Goal: Task Accomplishment & Management: Manage account settings

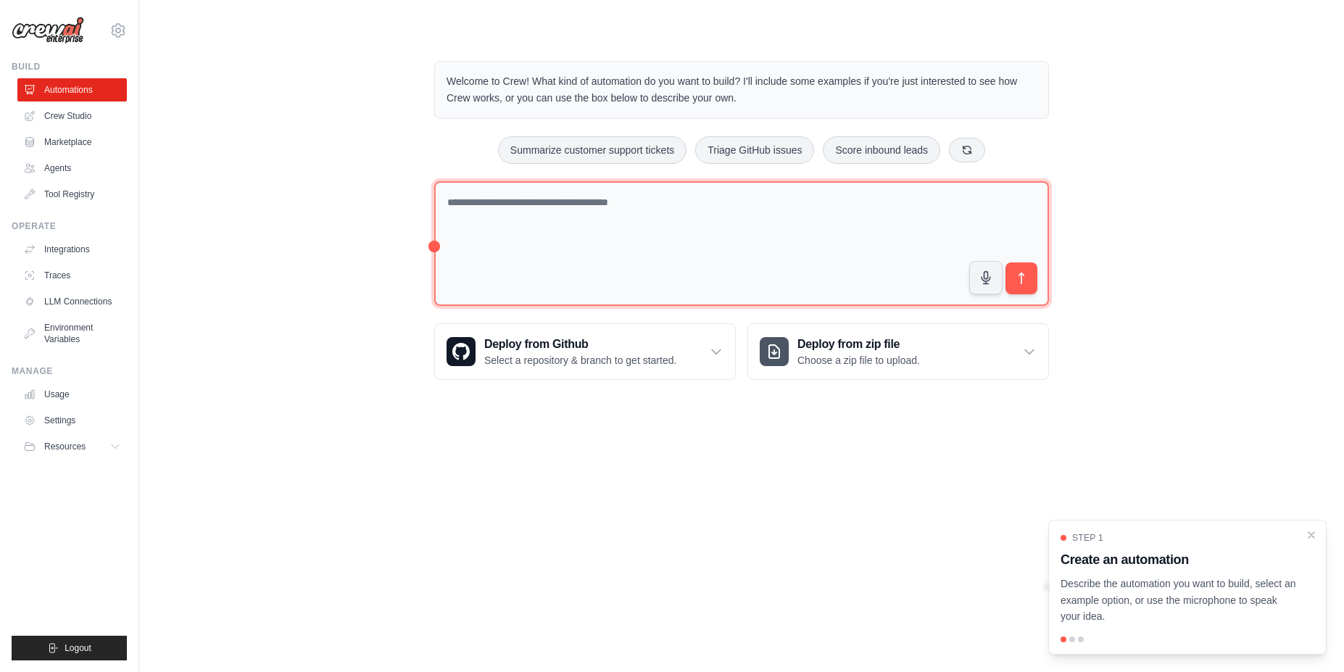
click at [548, 220] on textarea at bounding box center [741, 243] width 615 height 125
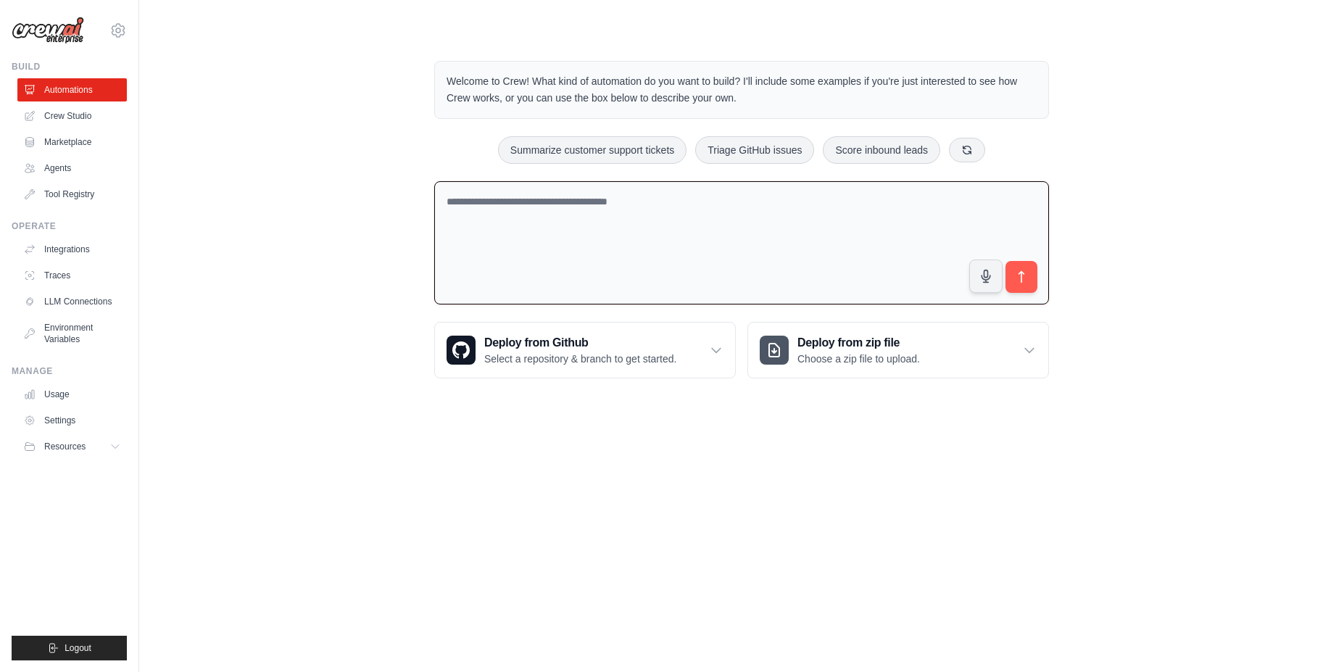
click at [491, 233] on textarea at bounding box center [741, 243] width 615 height 124
click at [563, 255] on textarea at bounding box center [741, 243] width 615 height 124
click at [505, 624] on body "sherin.m.medhat@gmail.com Settings Build Automations Crew Studio" at bounding box center [672, 336] width 1344 height 672
click at [534, 213] on textarea at bounding box center [741, 243] width 615 height 124
click at [59, 173] on link "Agents" at bounding box center [74, 168] width 110 height 23
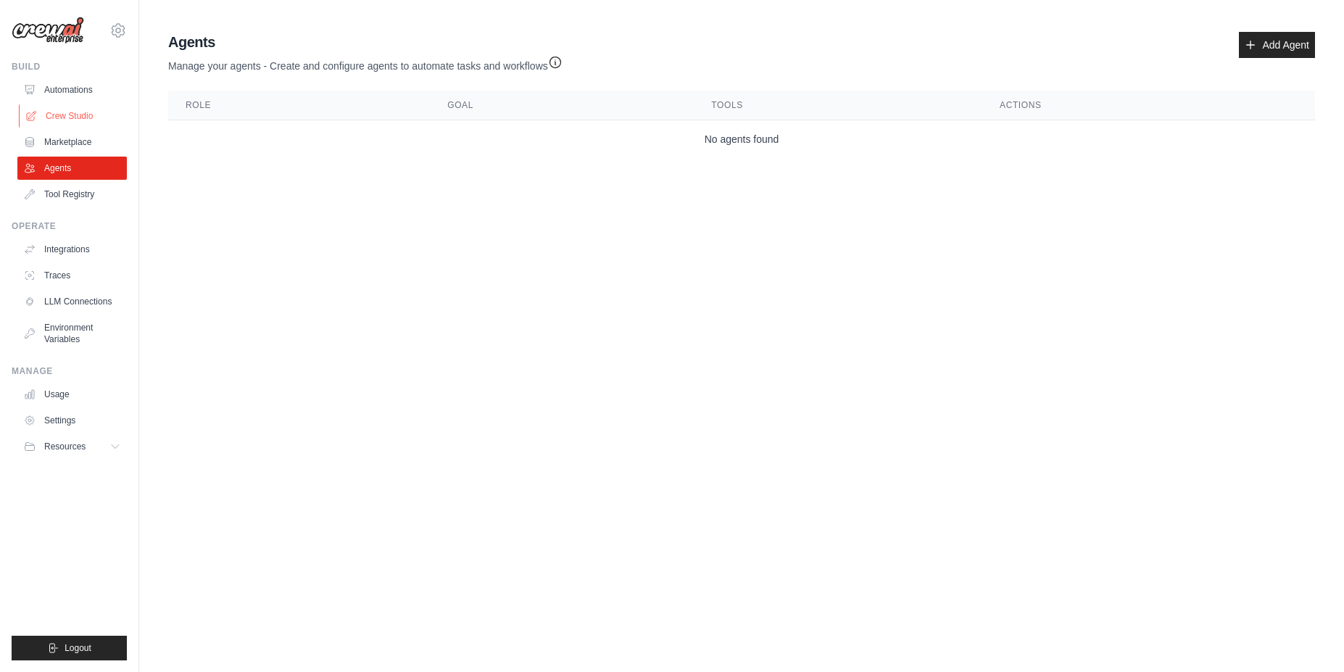
click at [66, 123] on link "Crew Studio" at bounding box center [74, 115] width 110 height 23
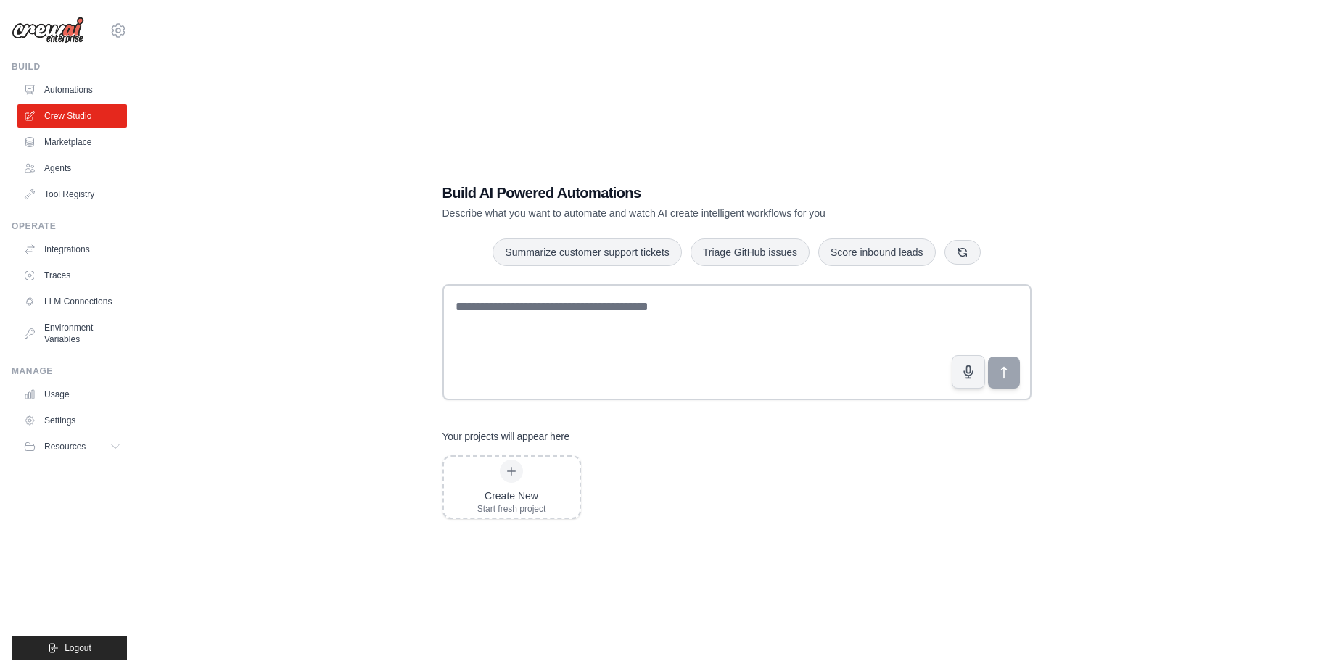
click at [674, 497] on div "Create New Start fresh project" at bounding box center [736, 487] width 589 height 64
click at [97, 646] on button "Logout" at bounding box center [69, 648] width 115 height 25
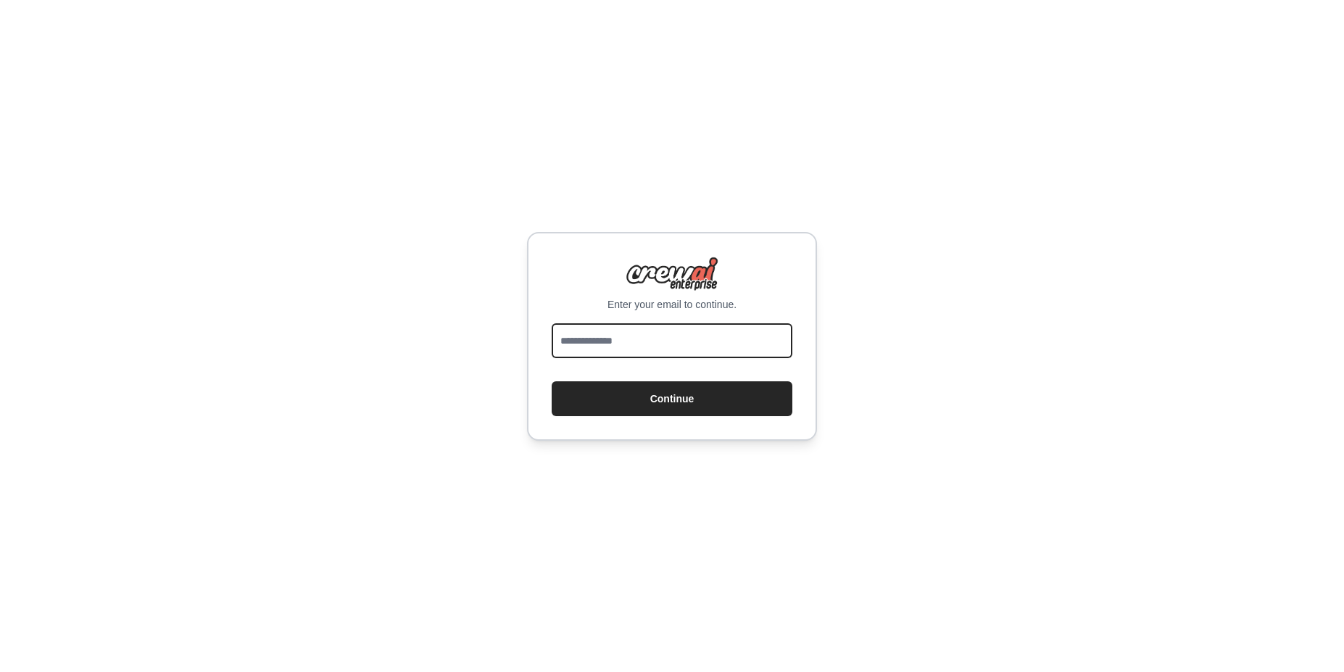
click at [644, 340] on input "email" at bounding box center [672, 340] width 241 height 35
type input "**********"
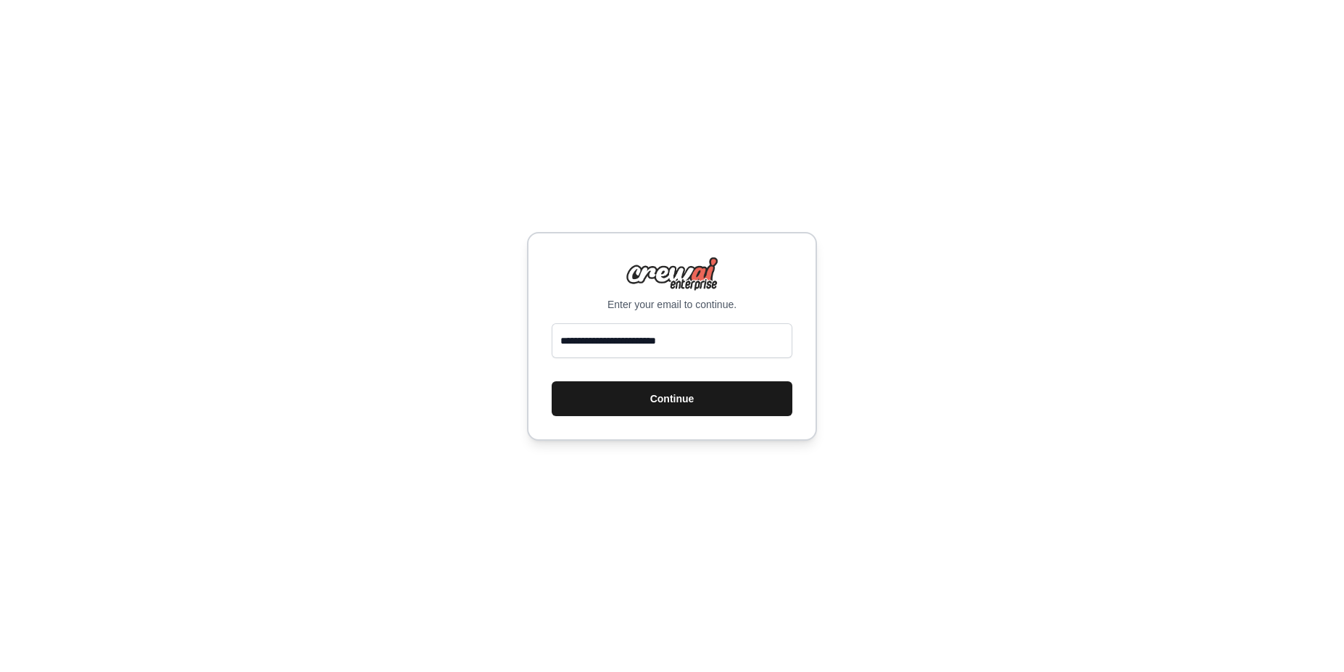
click at [673, 398] on button "Continue" at bounding box center [672, 398] width 241 height 35
